Goal: Find specific page/section: Find specific page/section

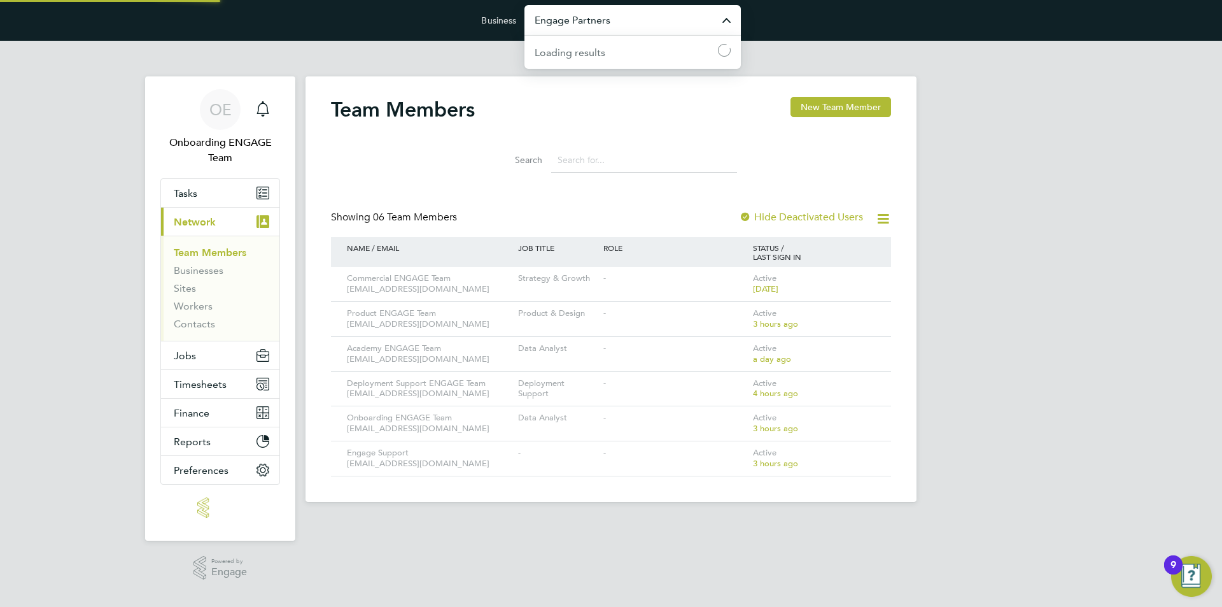
click at [575, 31] on input "Engage Partners" at bounding box center [633, 20] width 216 height 30
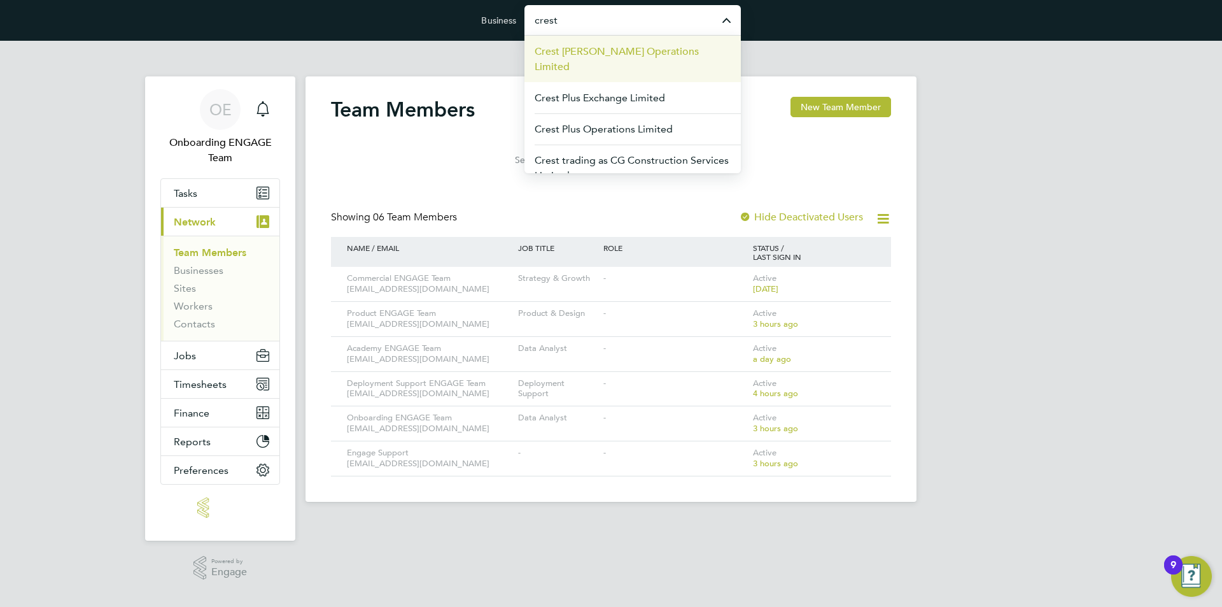
click at [602, 45] on span "Crest [PERSON_NAME] Operations Limited" at bounding box center [633, 59] width 196 height 31
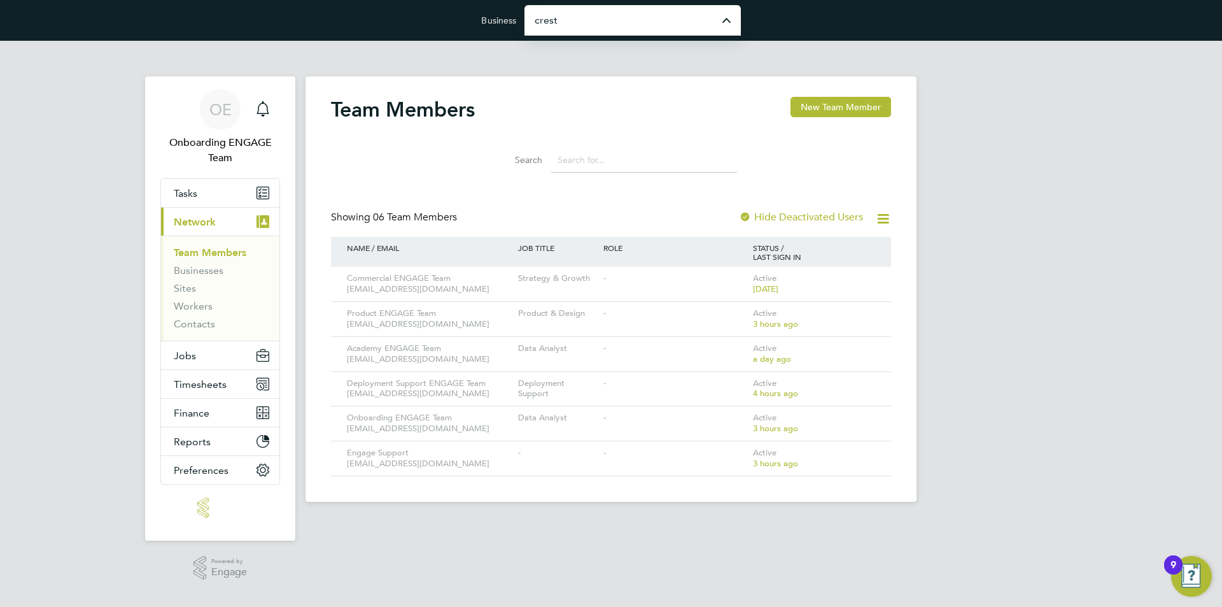
type input "Crest [PERSON_NAME] Operations Limited"
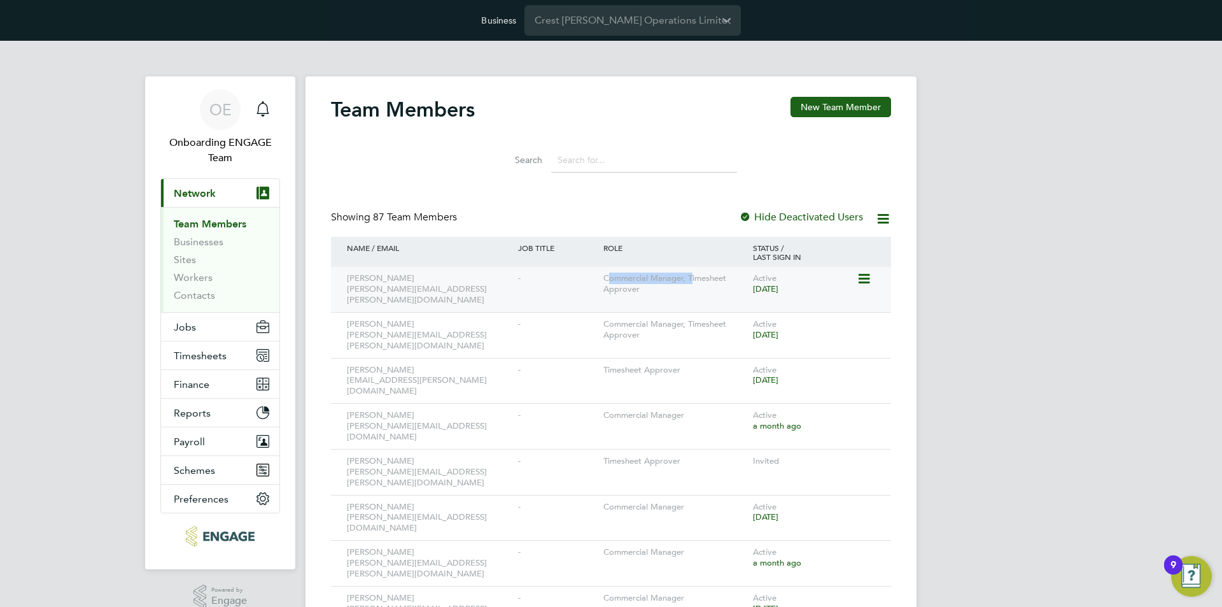
drag, startPoint x: 607, startPoint y: 274, endPoint x: 693, endPoint y: 275, distance: 85.3
click at [693, 275] on div "Commercial Manager, Timesheet Approver" at bounding box center [675, 284] width 150 height 34
click at [664, 278] on div "Commercial Manager, Timesheet Approver" at bounding box center [675, 284] width 150 height 34
